Goal: Task Accomplishment & Management: Use online tool/utility

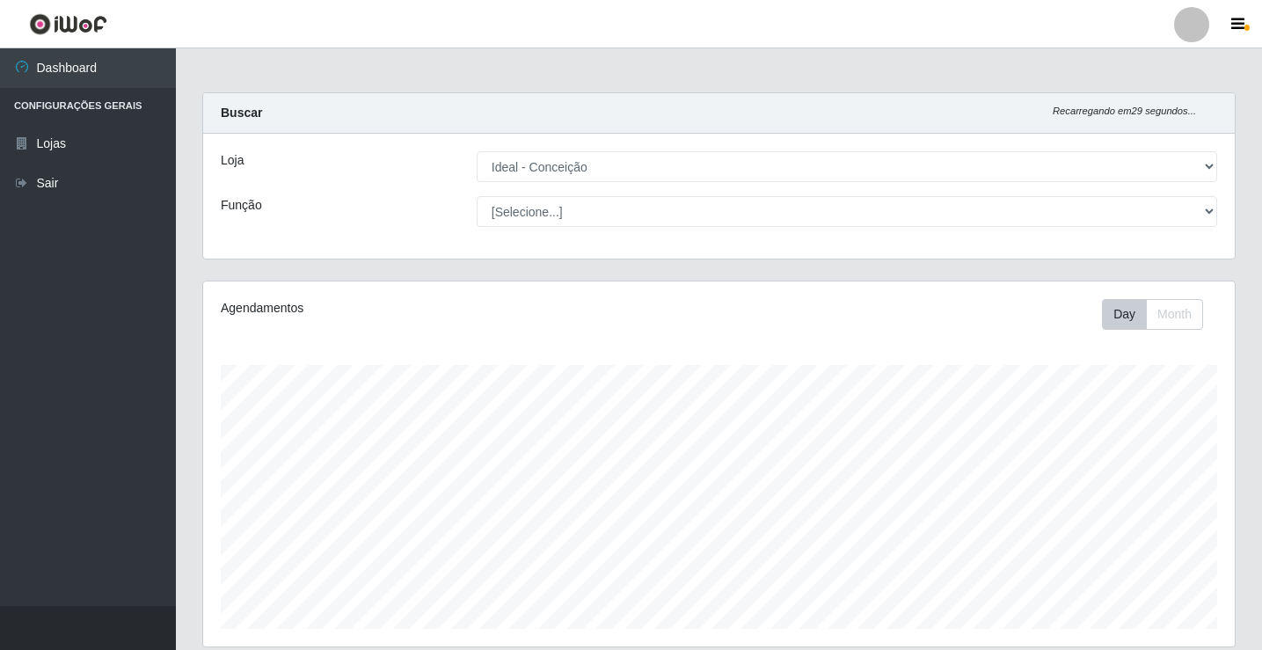
select select "231"
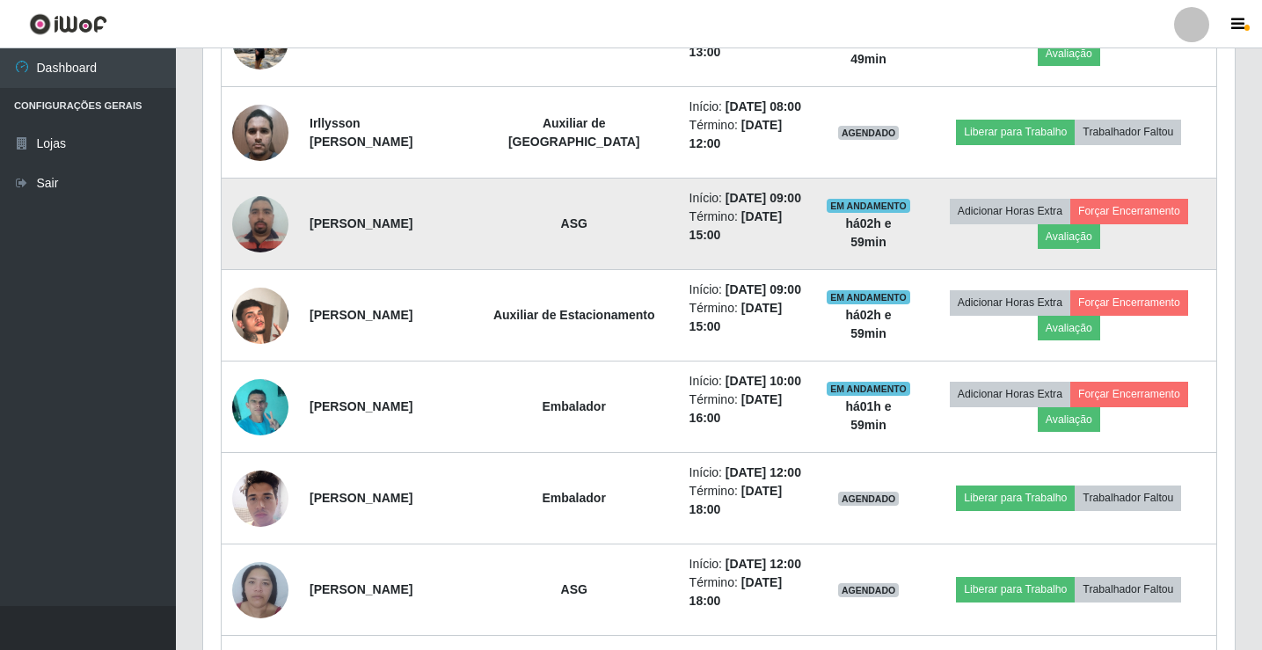
scroll to position [909, 0]
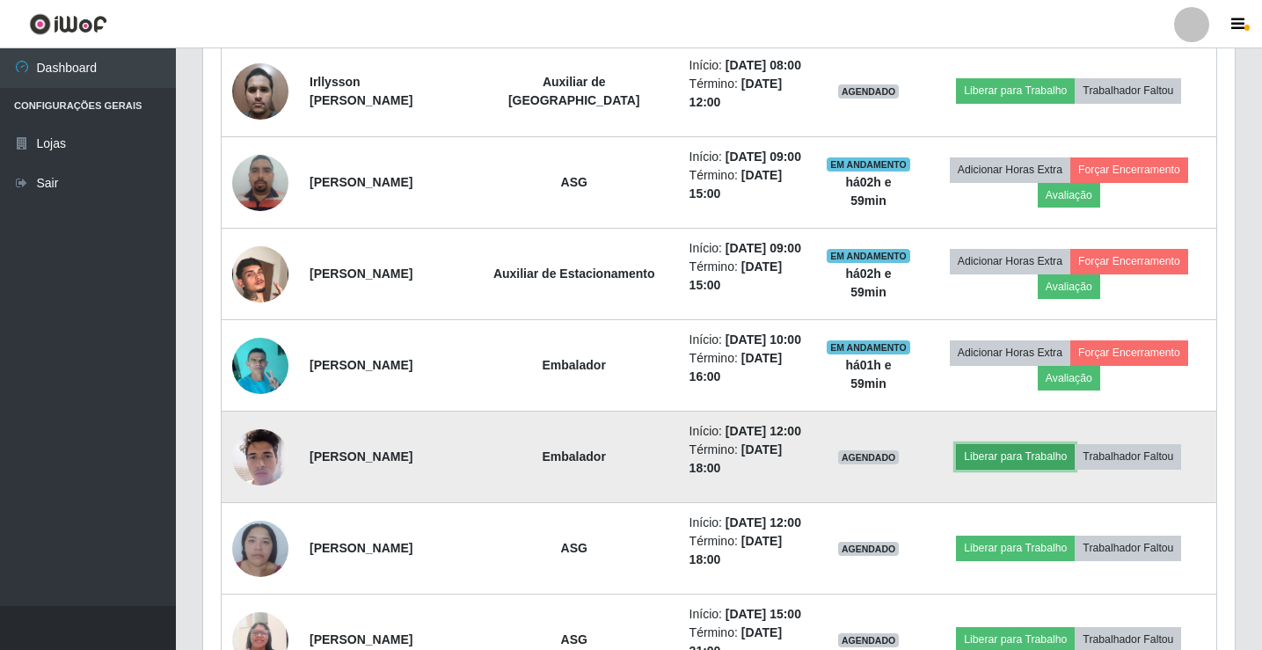
click at [1031, 459] on button "Liberar para Trabalho" at bounding box center [1015, 456] width 119 height 25
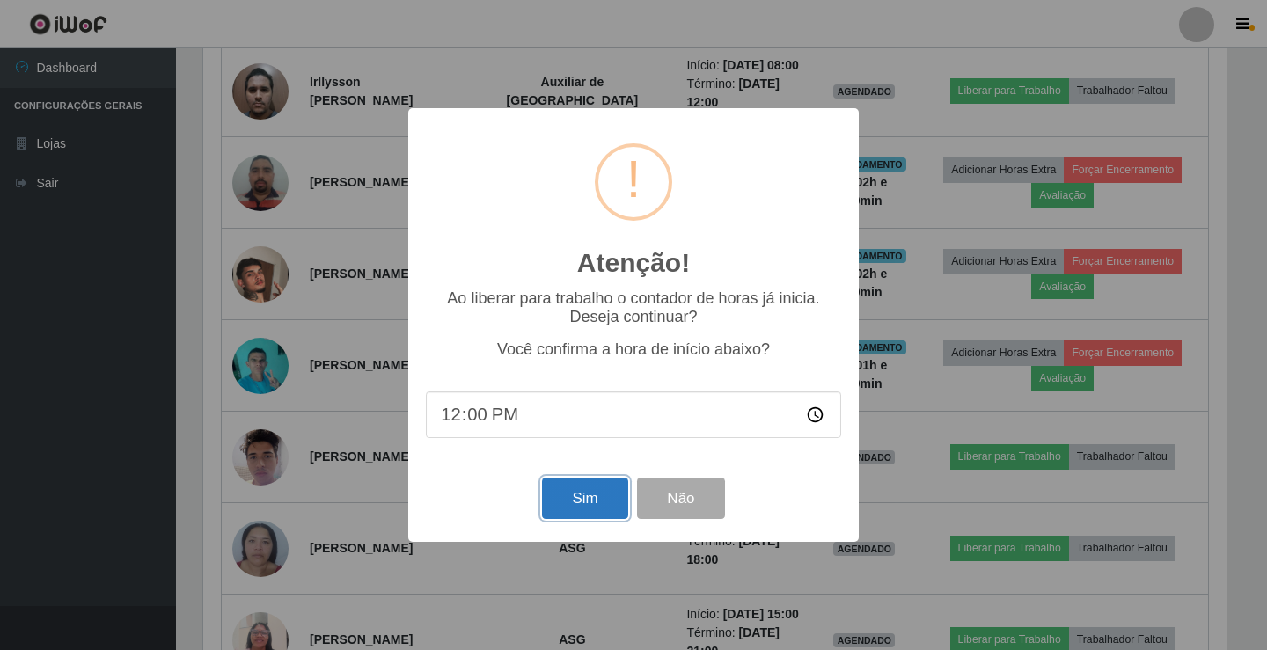
click at [620, 514] on button "Sim" at bounding box center [584, 498] width 85 height 41
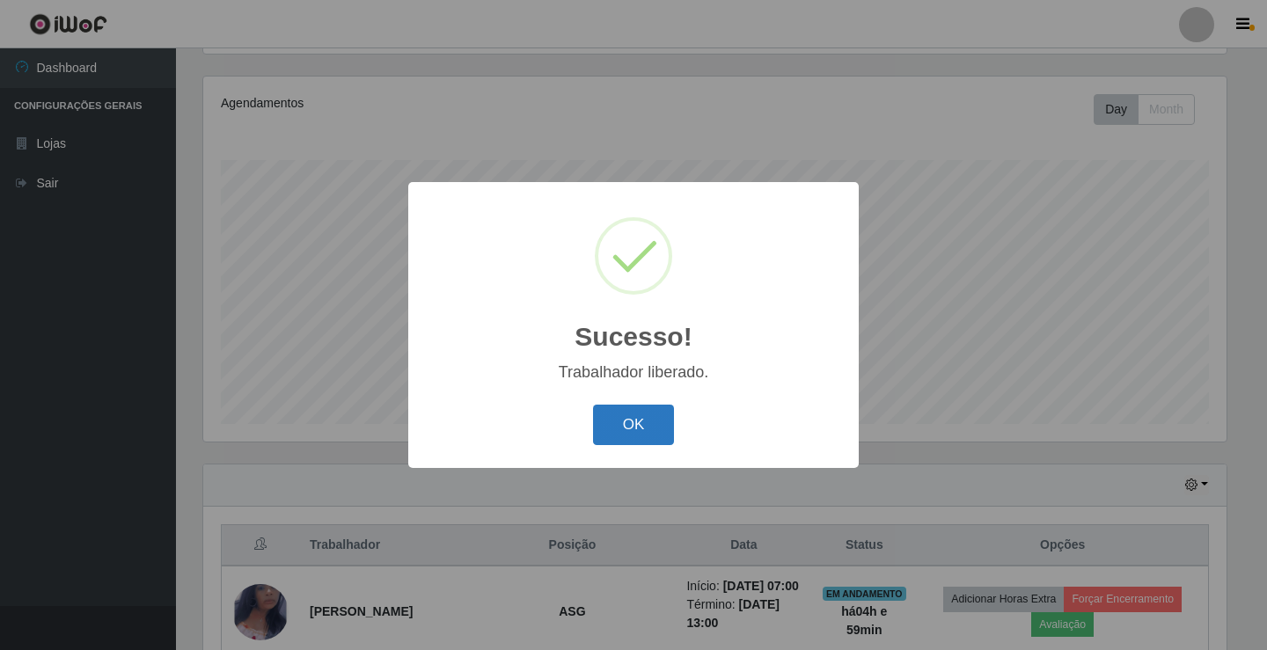
click at [632, 438] on button "OK" at bounding box center [634, 425] width 82 height 41
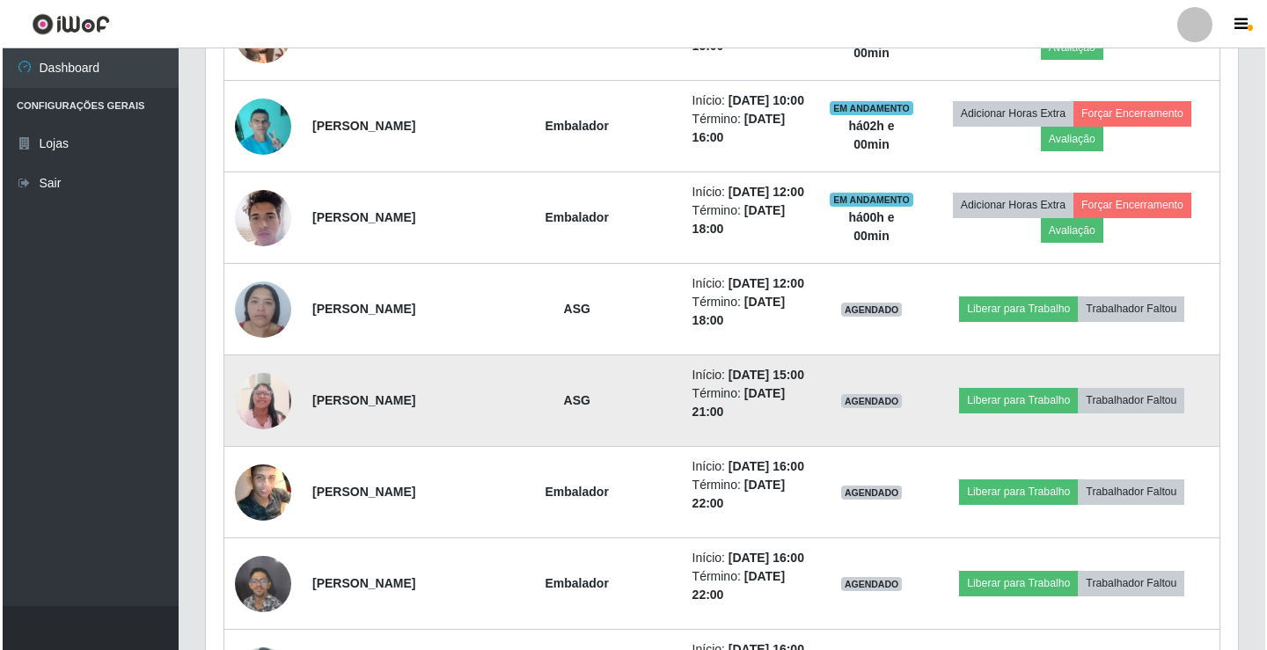
scroll to position [1131, 0]
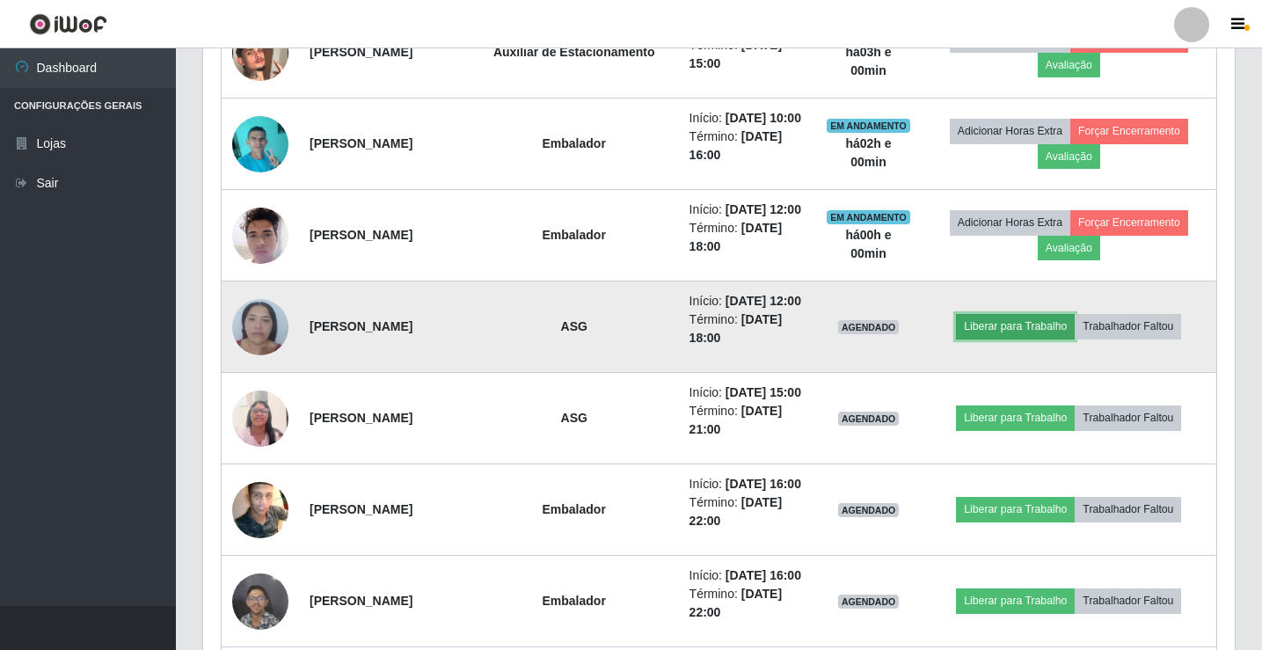
click at [1023, 326] on button "Liberar para Trabalho" at bounding box center [1015, 326] width 119 height 25
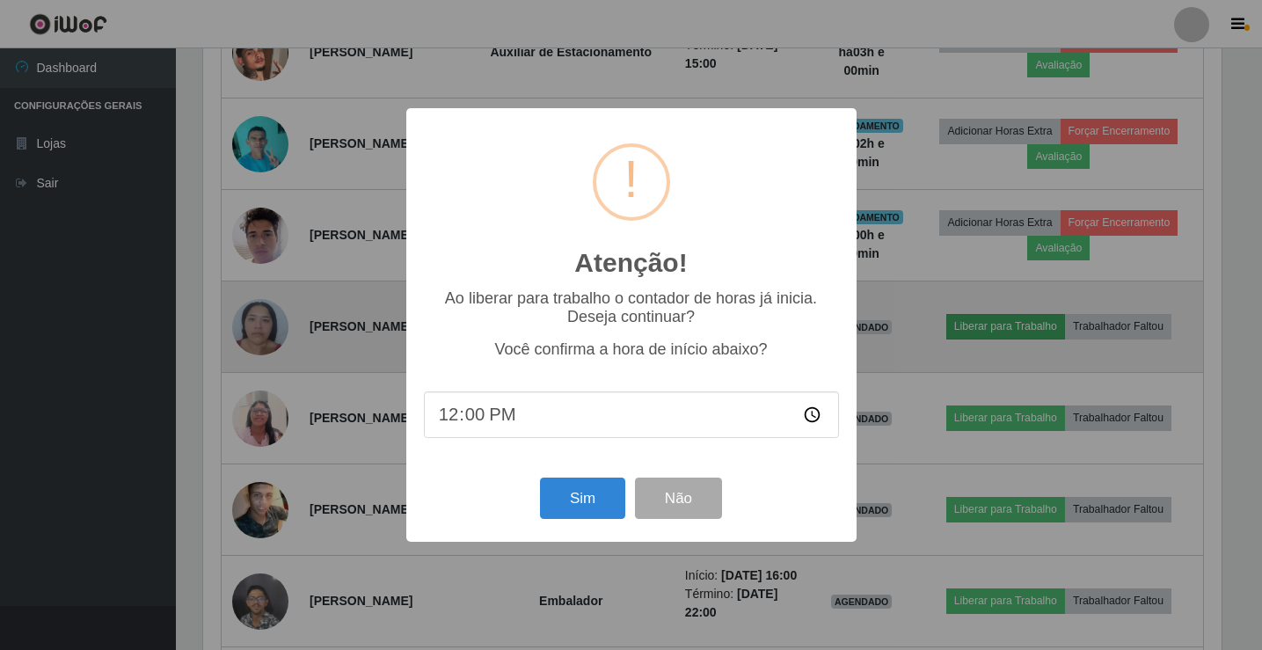
scroll to position [365, 1023]
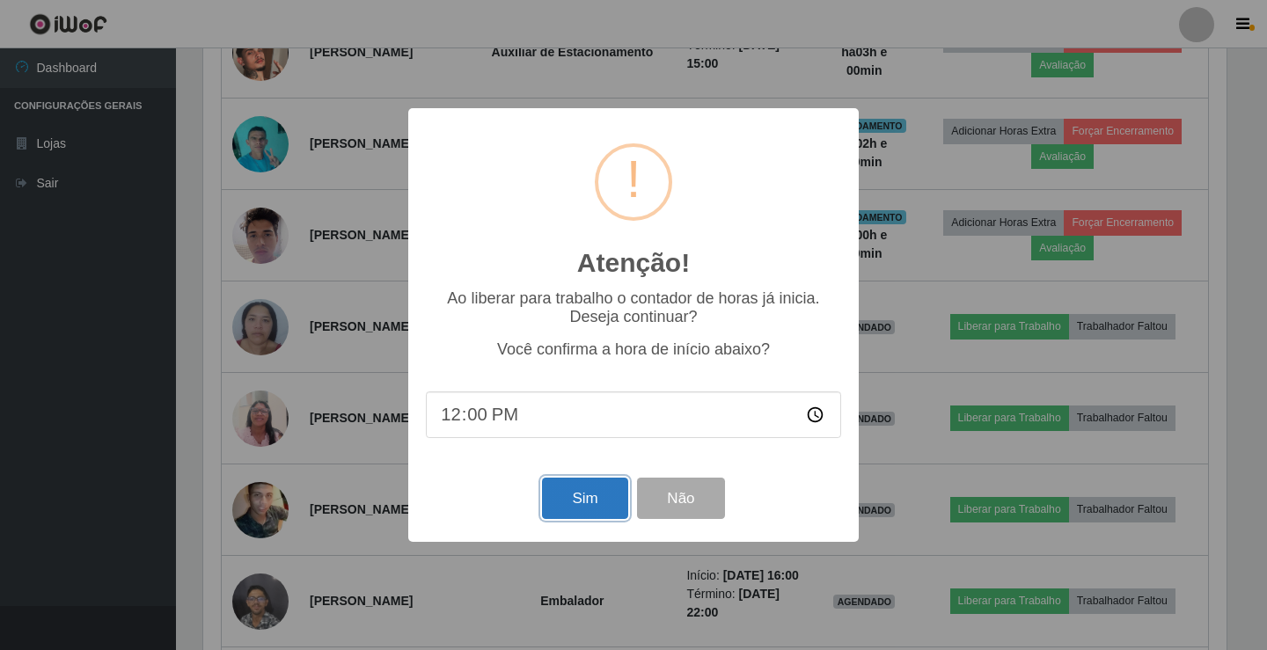
click at [579, 494] on button "Sim" at bounding box center [584, 498] width 85 height 41
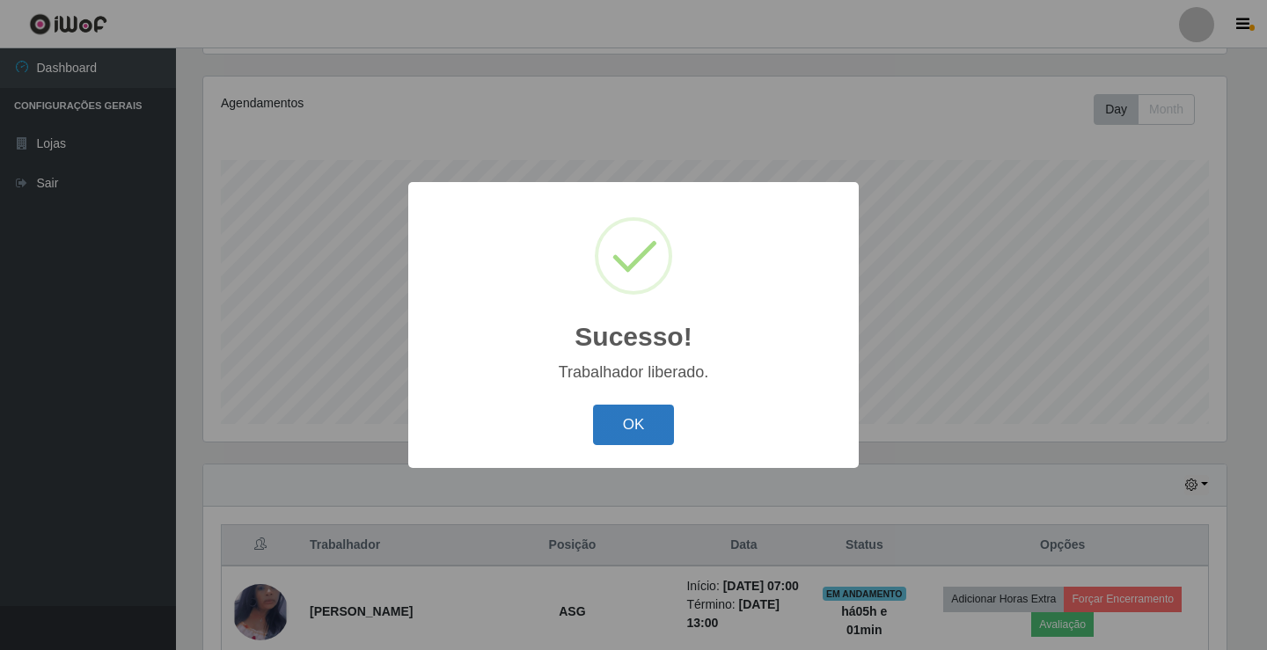
click at [645, 426] on button "OK" at bounding box center [634, 425] width 82 height 41
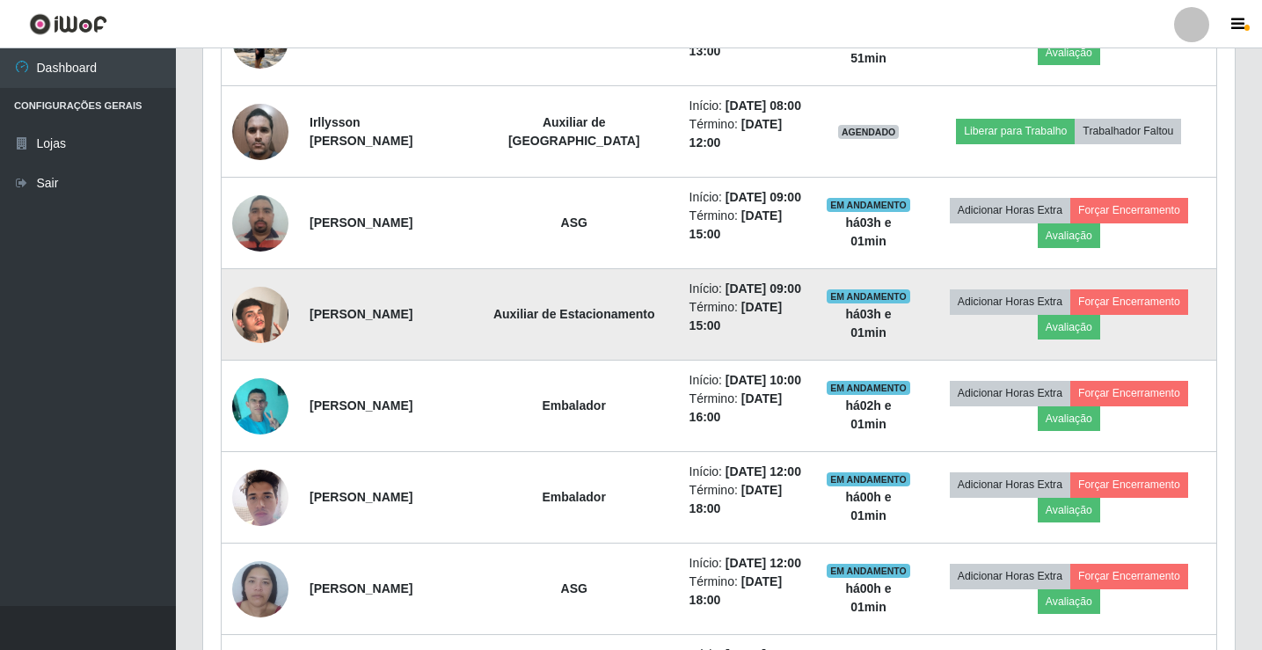
scroll to position [909, 0]
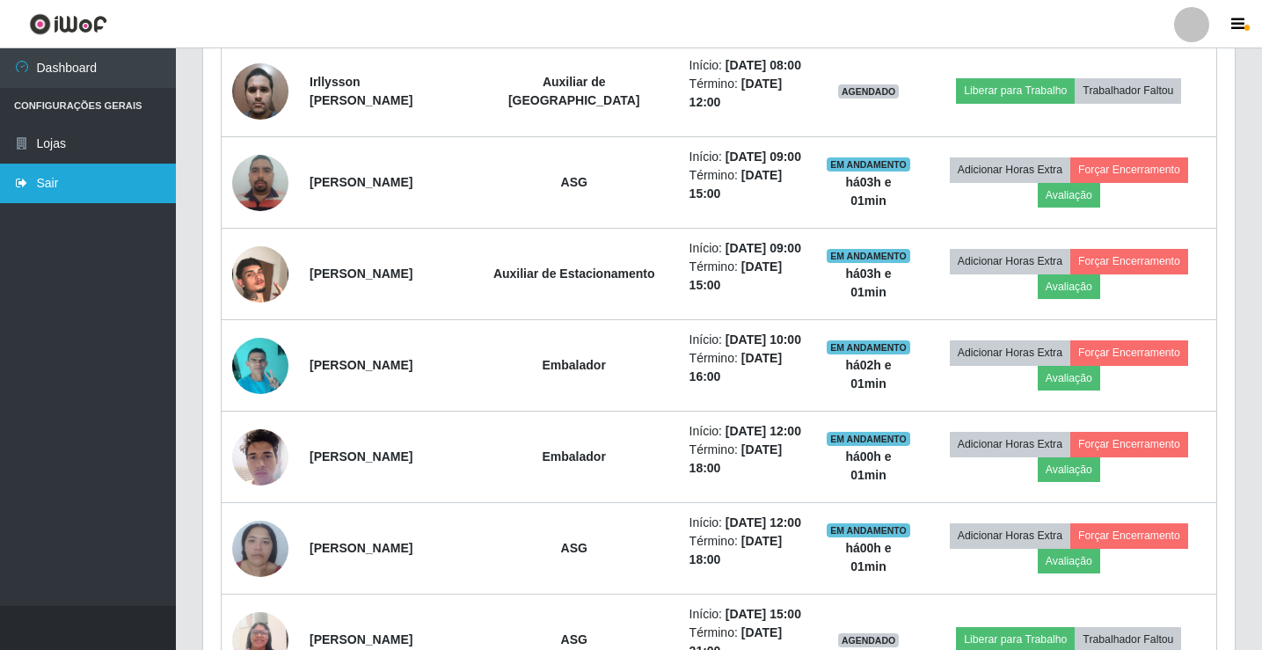
click at [47, 188] on link "Sair" at bounding box center [88, 184] width 176 height 40
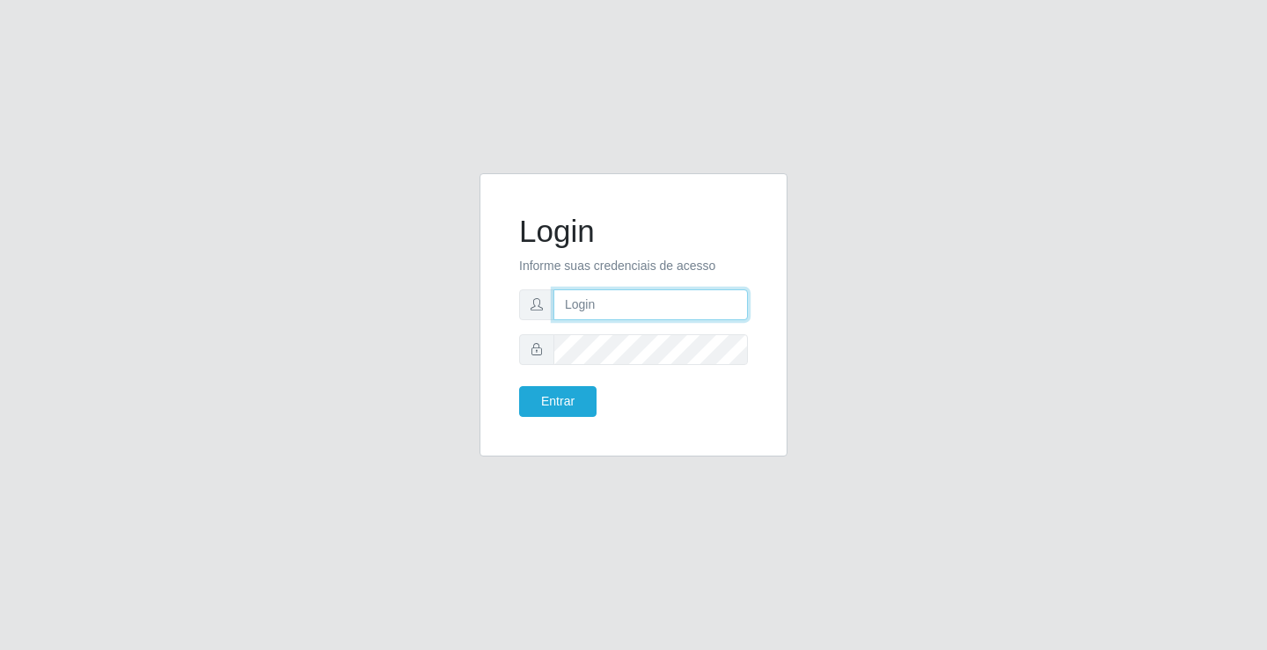
click at [579, 301] on input "text" at bounding box center [650, 304] width 194 height 31
type input "zivaneide@ideal"
click at [519, 386] on button "Entrar" at bounding box center [557, 401] width 77 height 31
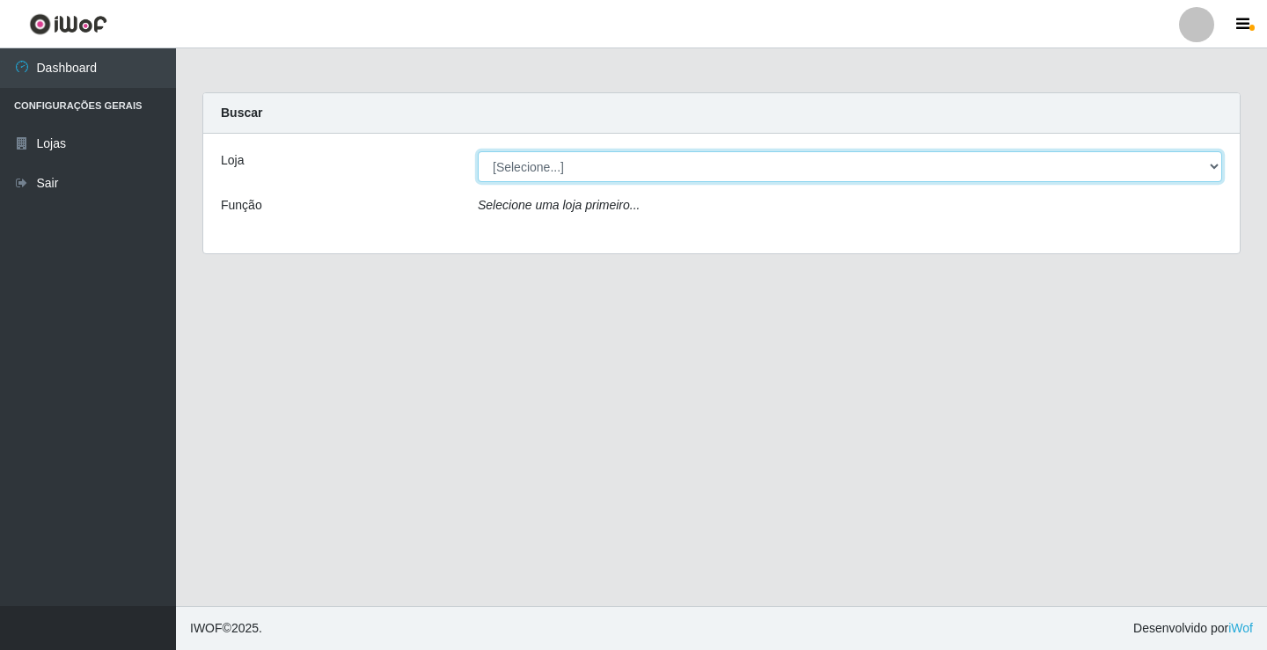
click at [1219, 168] on select "[Selecione...] Ideal - Conceição" at bounding box center [850, 166] width 744 height 31
select select "231"
click at [478, 151] on select "[Selecione...] Ideal - Conceição" at bounding box center [850, 166] width 744 height 31
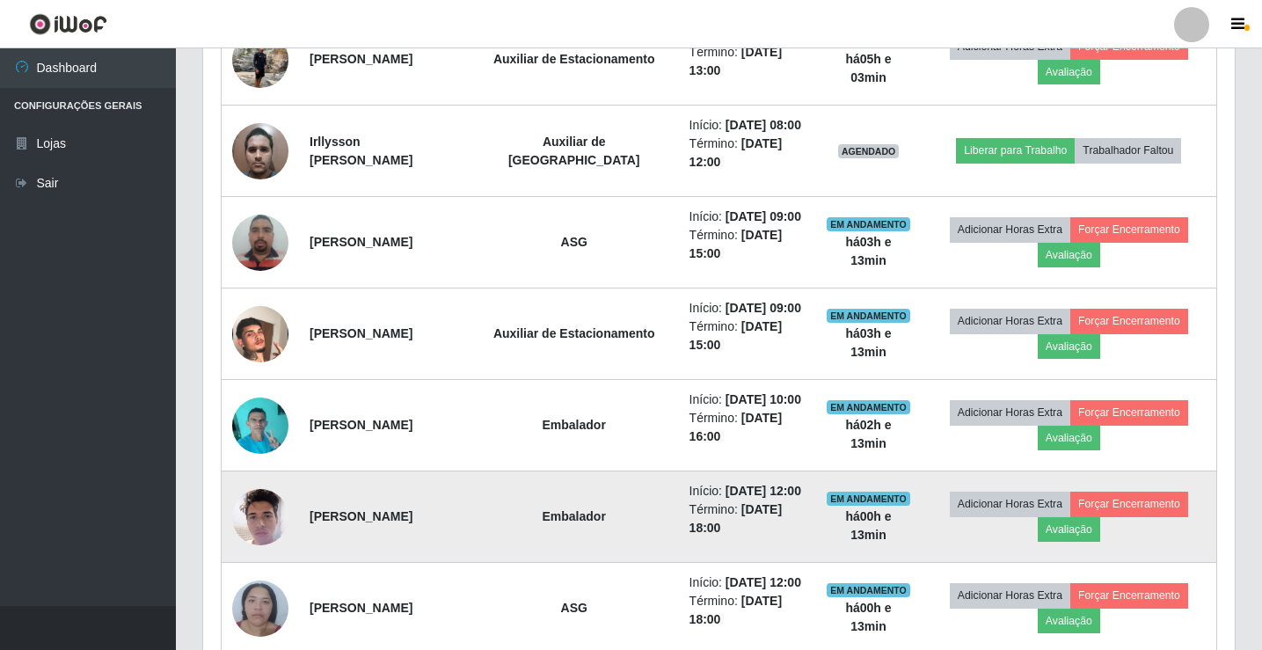
scroll to position [880, 0]
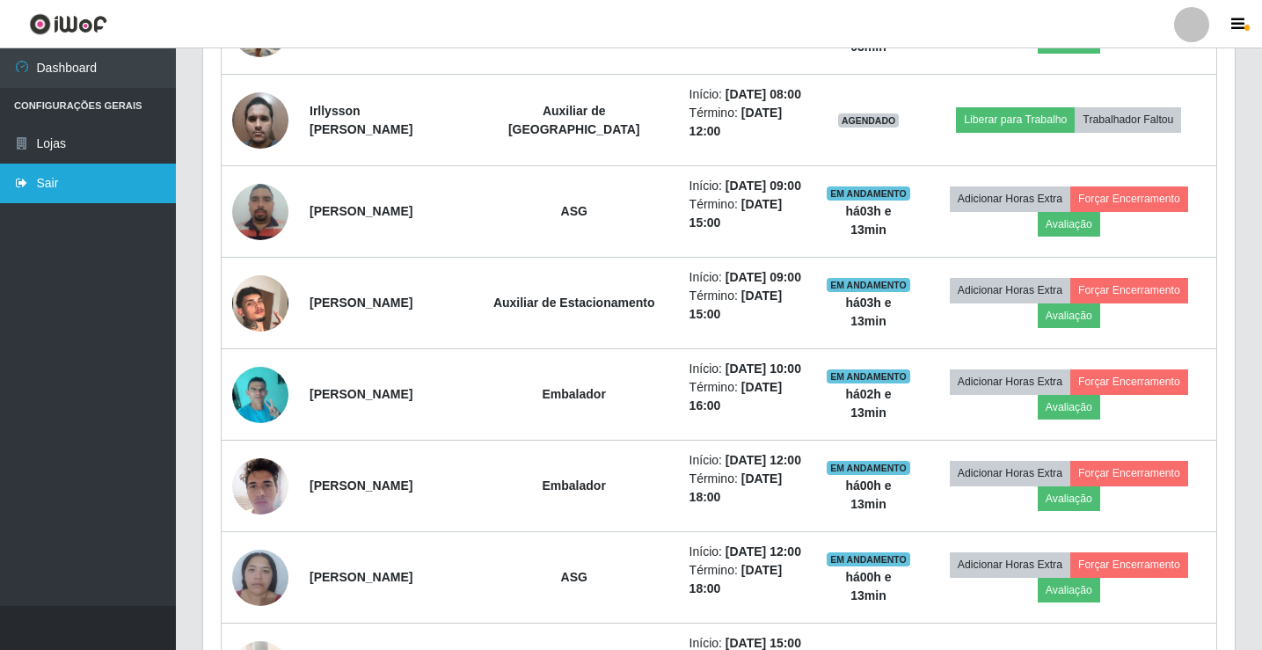
click at [34, 179] on link "Sair" at bounding box center [88, 184] width 176 height 40
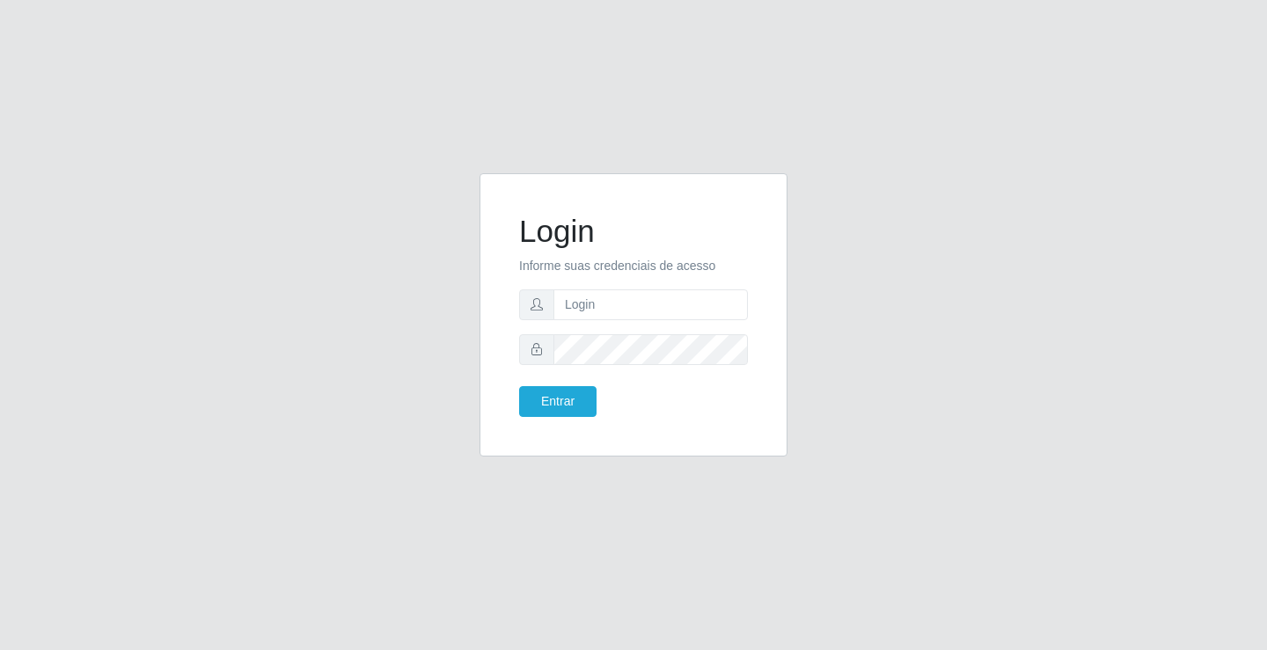
click at [914, 113] on div "Login Informe suas credenciais de acesso Entrar" at bounding box center [633, 325] width 1267 height 650
